Goal: Navigation & Orientation: Find specific page/section

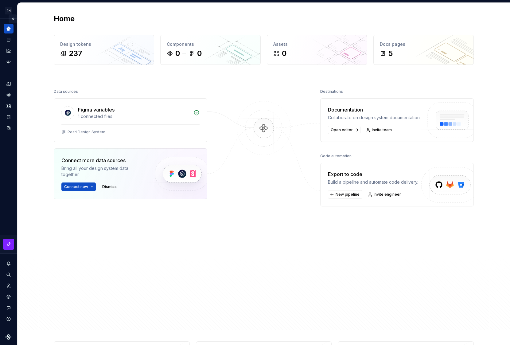
click at [14, 19] on button "Expand sidebar" at bounding box center [13, 18] width 9 height 9
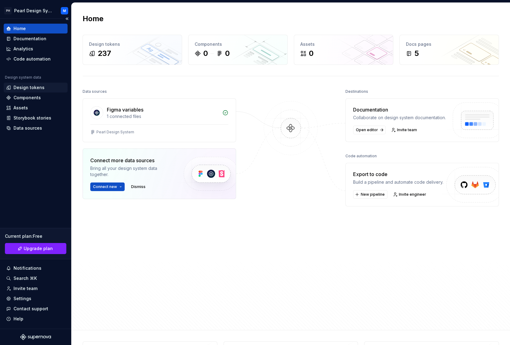
click at [28, 87] on div "Design tokens" at bounding box center [29, 88] width 31 height 6
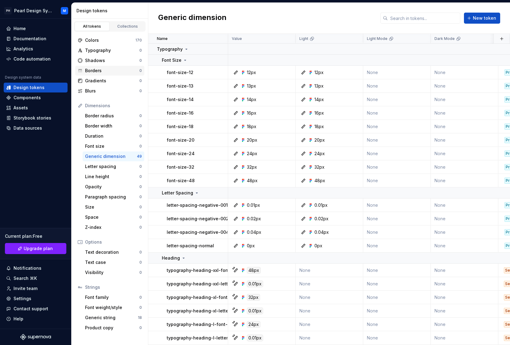
click at [109, 70] on div "Borders" at bounding box center [112, 71] width 54 height 6
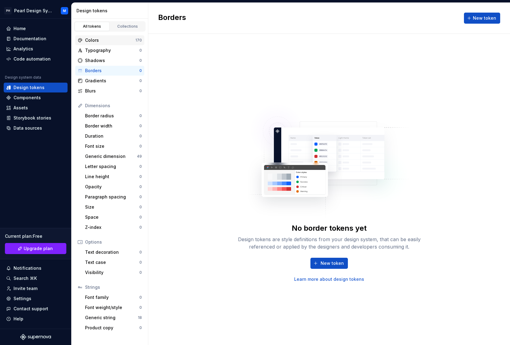
click at [112, 43] on div "Colors 170" at bounding box center [109, 40] width 69 height 10
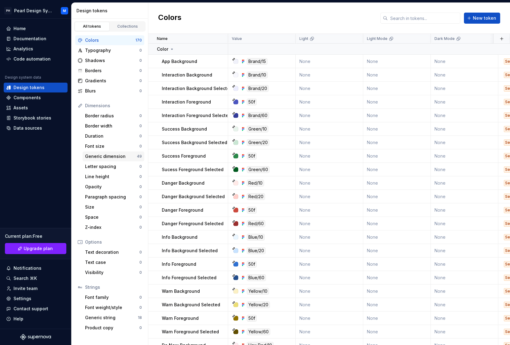
click at [116, 157] on div "Generic dimension" at bounding box center [111, 156] width 52 height 6
